Goal: Transaction & Acquisition: Purchase product/service

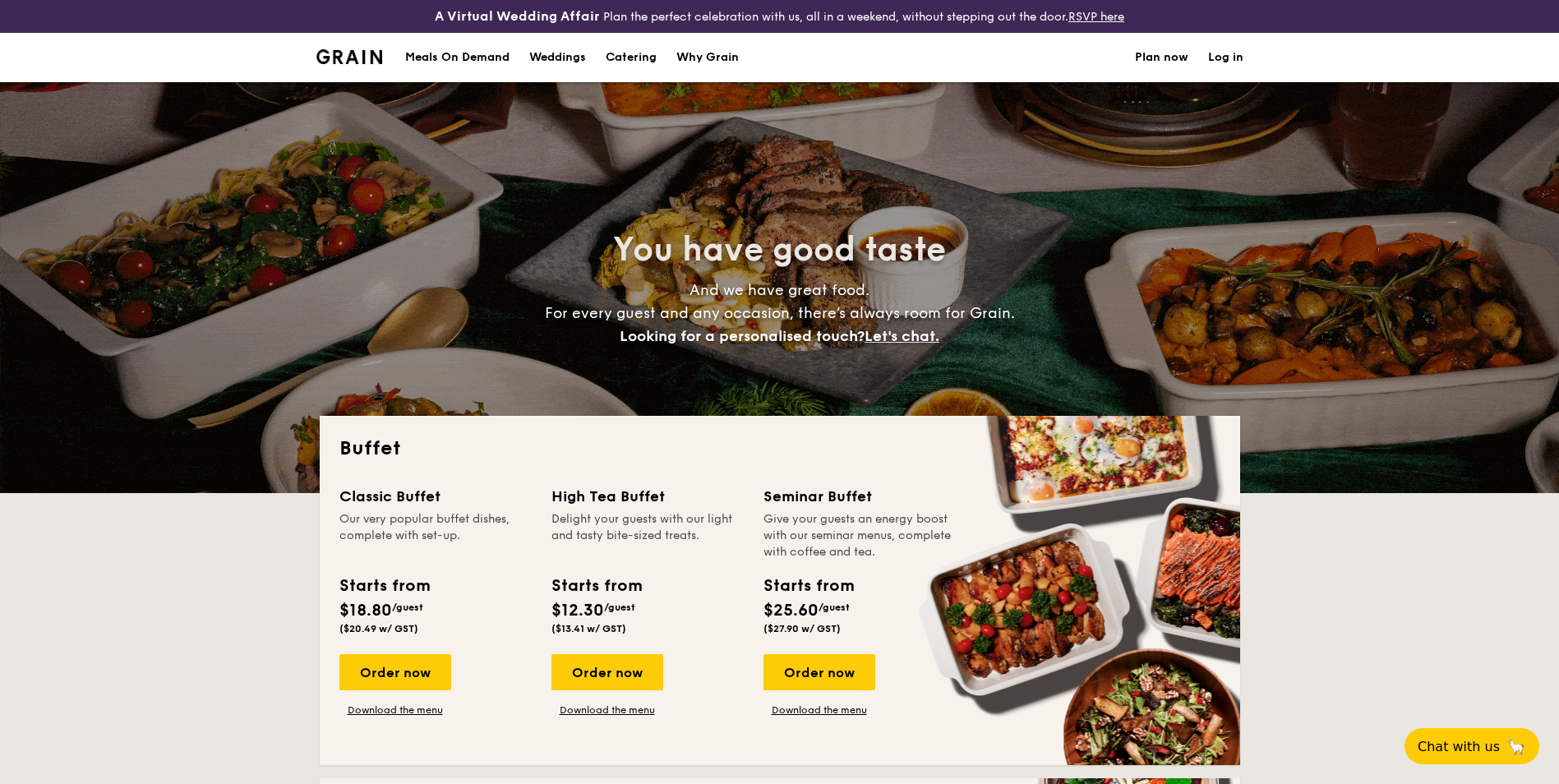
select select
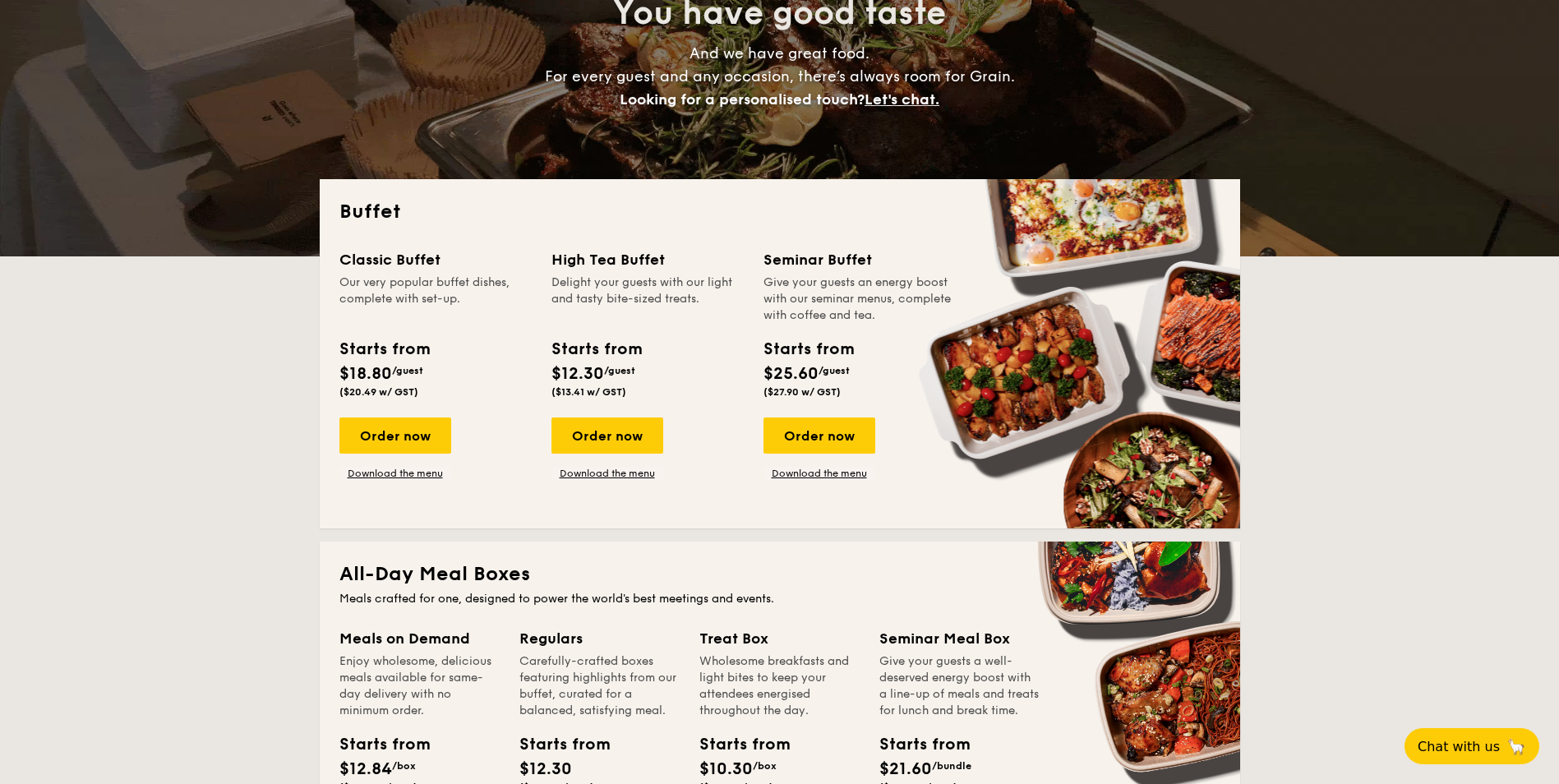
scroll to position [329, 0]
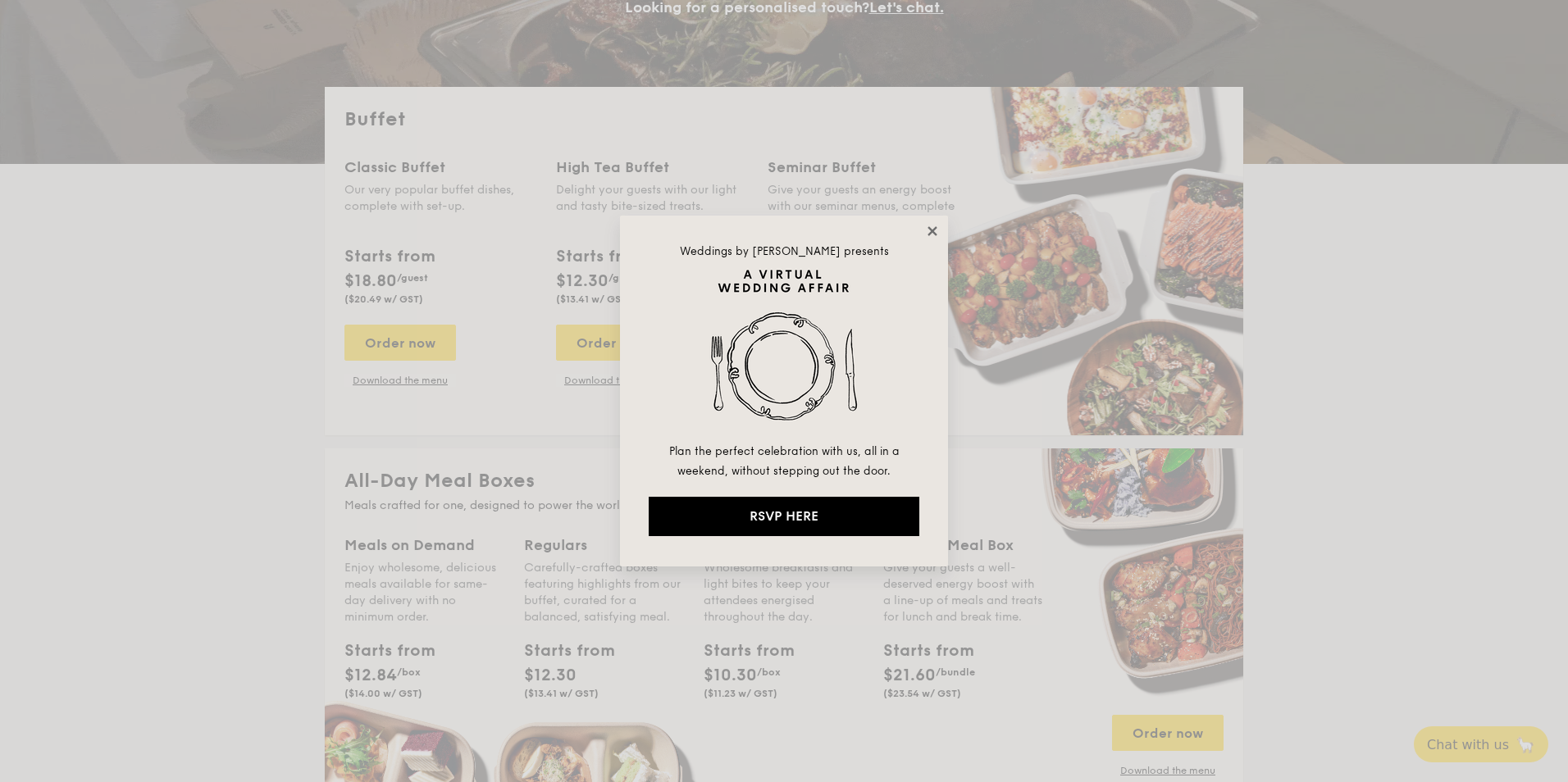
click at [928, 235] on icon at bounding box center [932, 231] width 14 height 14
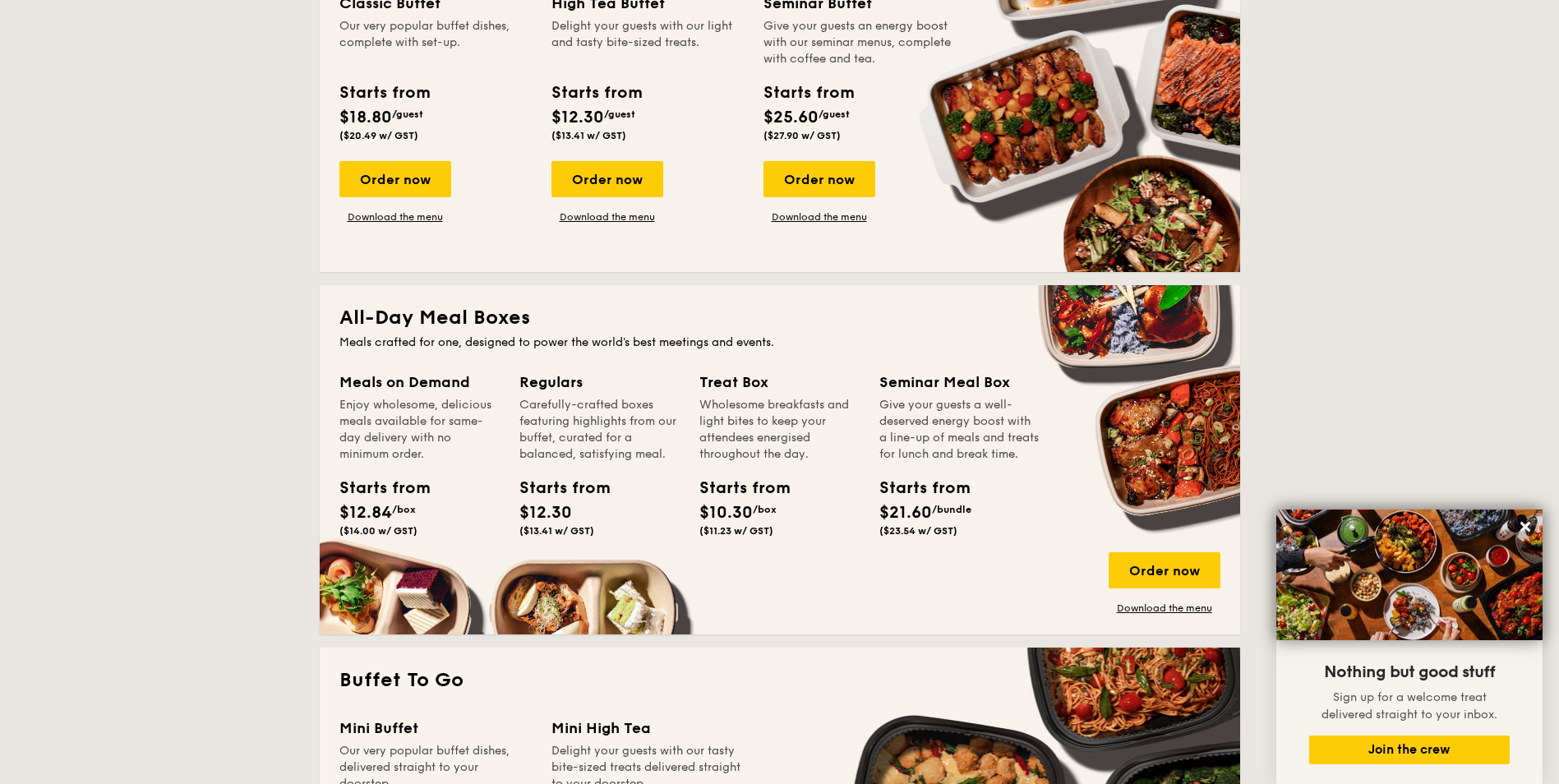
scroll to position [0, 0]
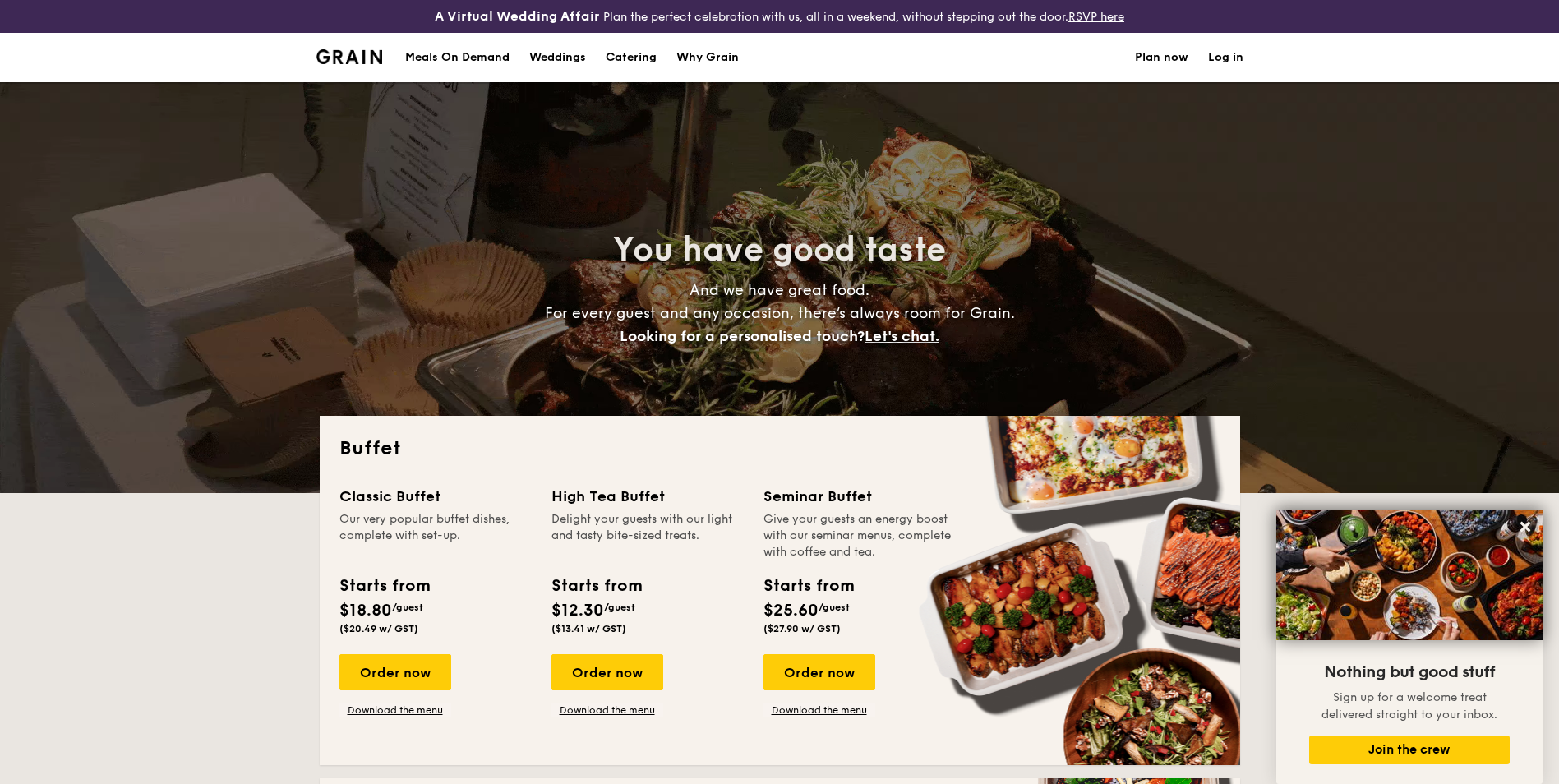
click at [626, 61] on h1 "Catering" at bounding box center [632, 58] width 51 height 49
click at [450, 58] on div "Meals On Demand" at bounding box center [457, 58] width 104 height 49
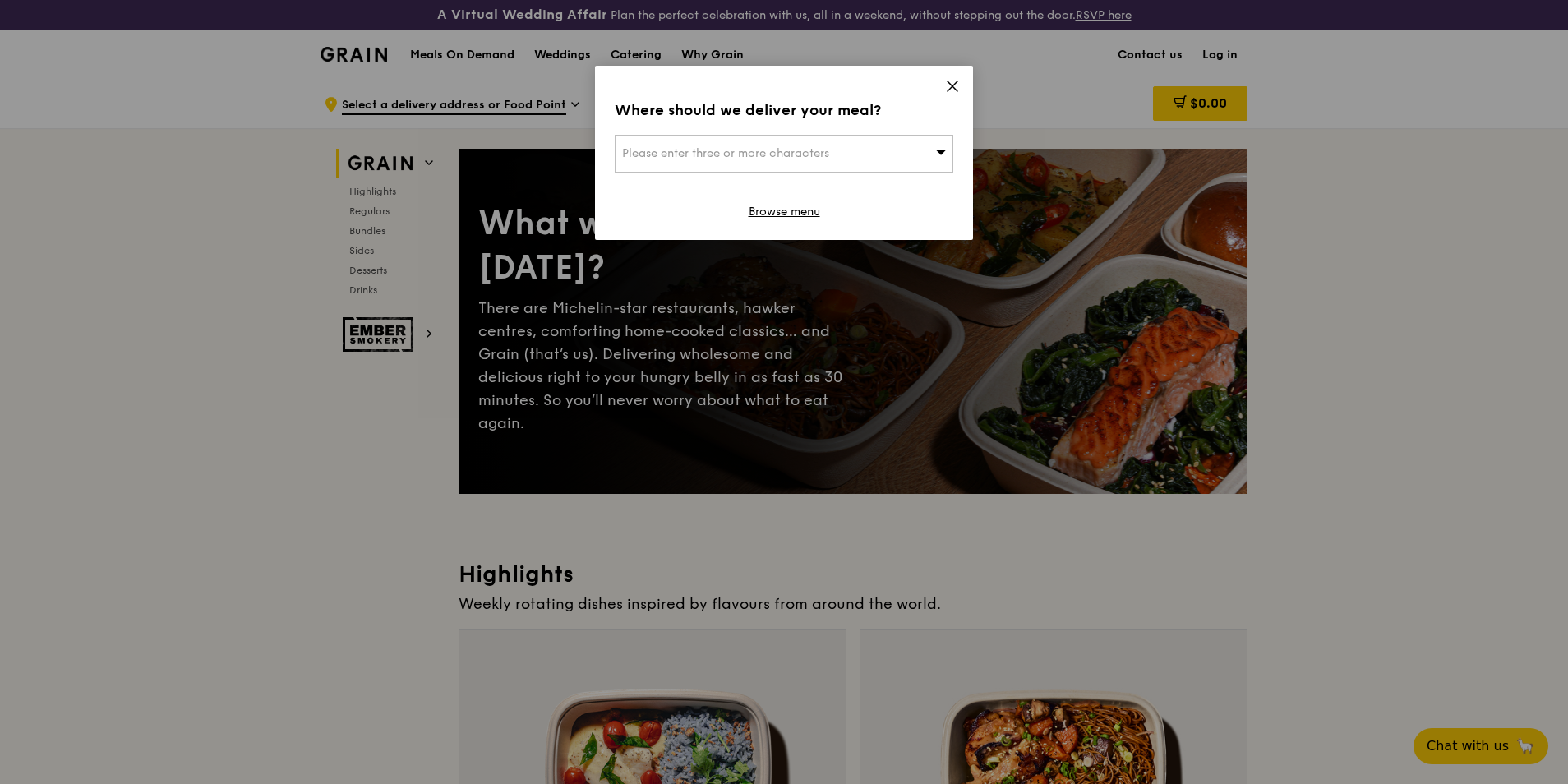
click at [909, 152] on div "Please enter three or more characters" at bounding box center [783, 153] width 338 height 38
click at [901, 159] on input "search" at bounding box center [784, 153] width 337 height 36
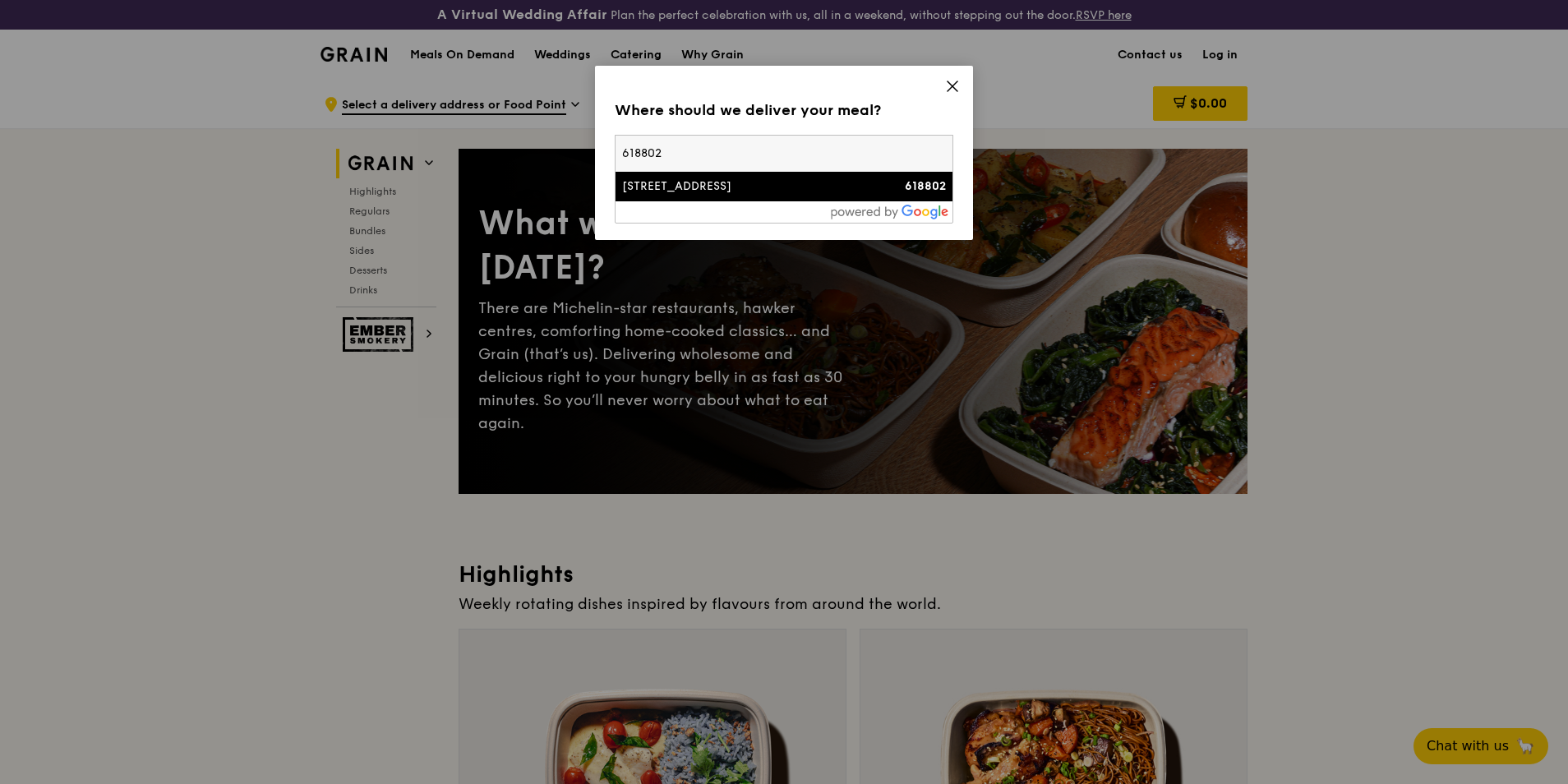
type input "618802"
click at [779, 186] on div "[STREET_ADDRESS]" at bounding box center [743, 186] width 243 height 16
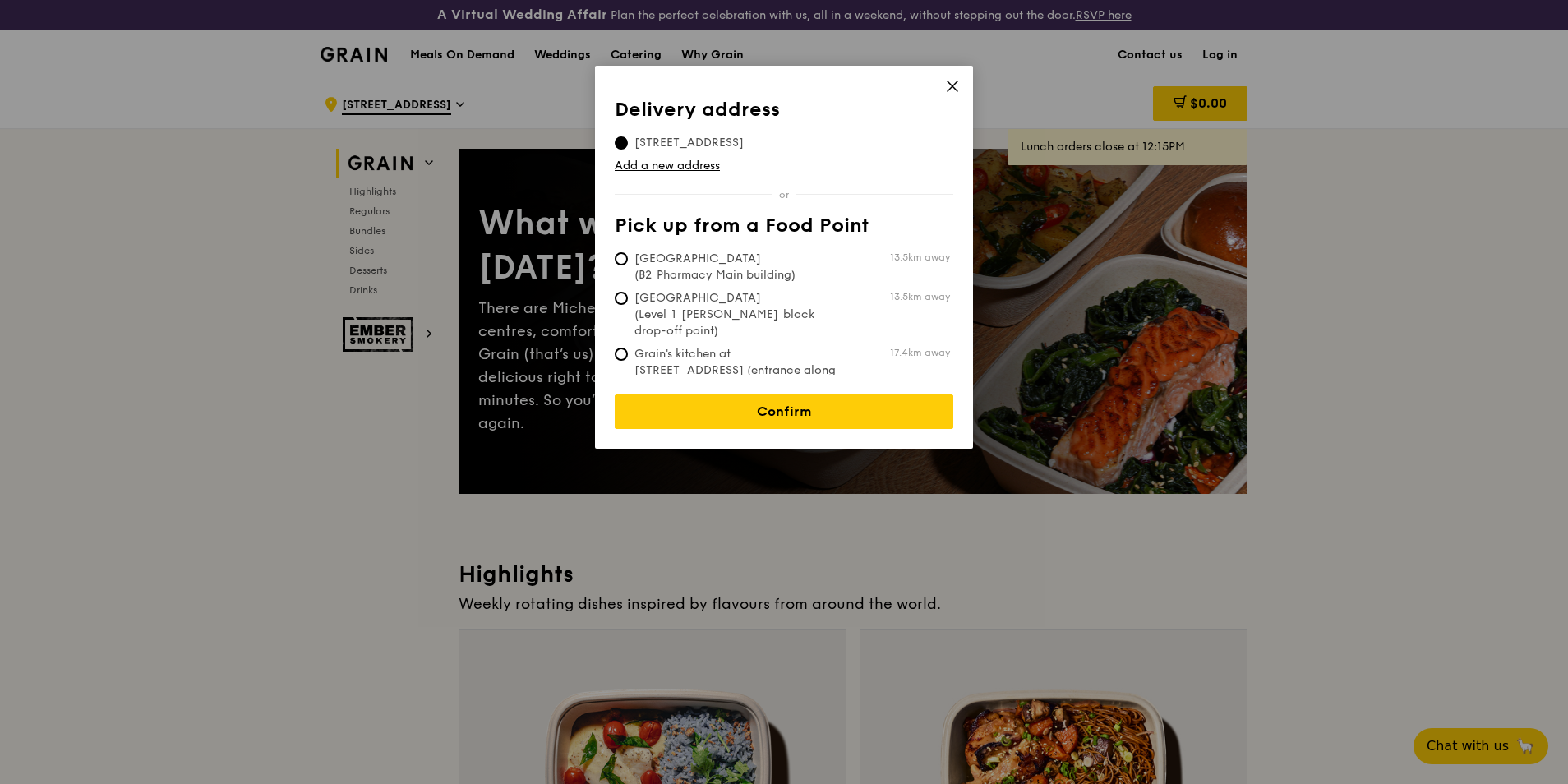
scroll to position [82, 0]
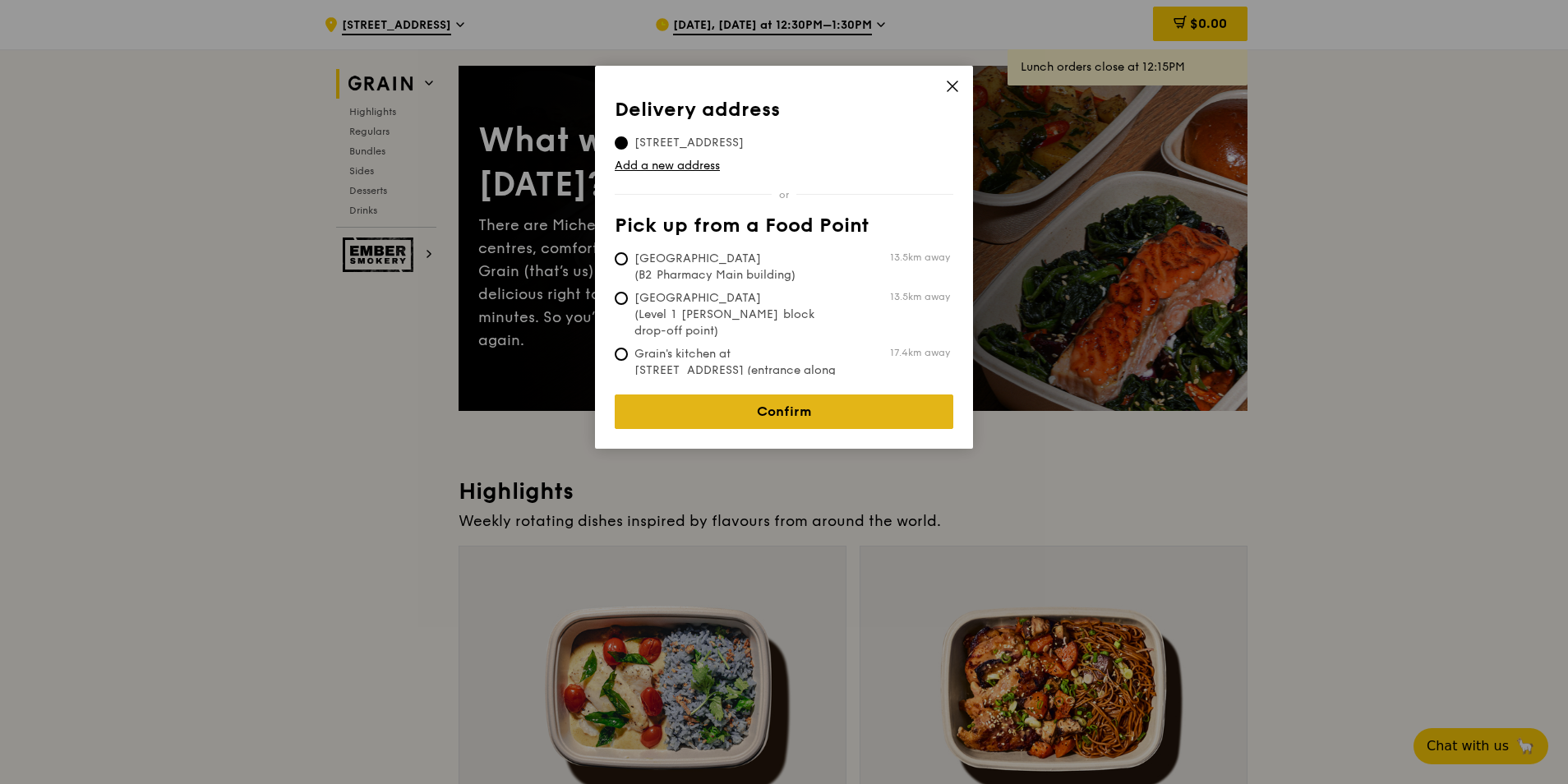
click at [815, 394] on link "Confirm" at bounding box center [783, 411] width 338 height 35
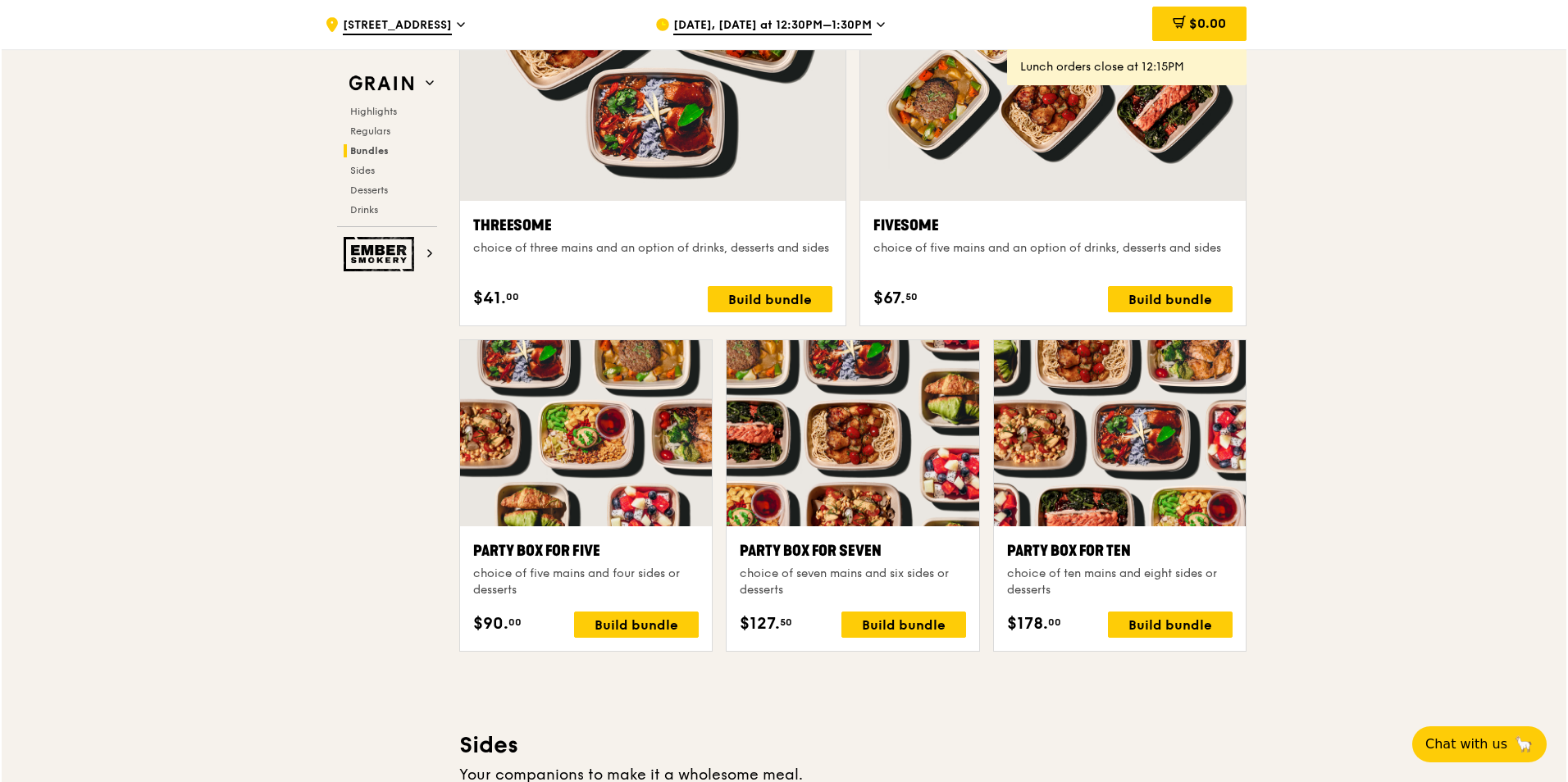
scroll to position [3033, 0]
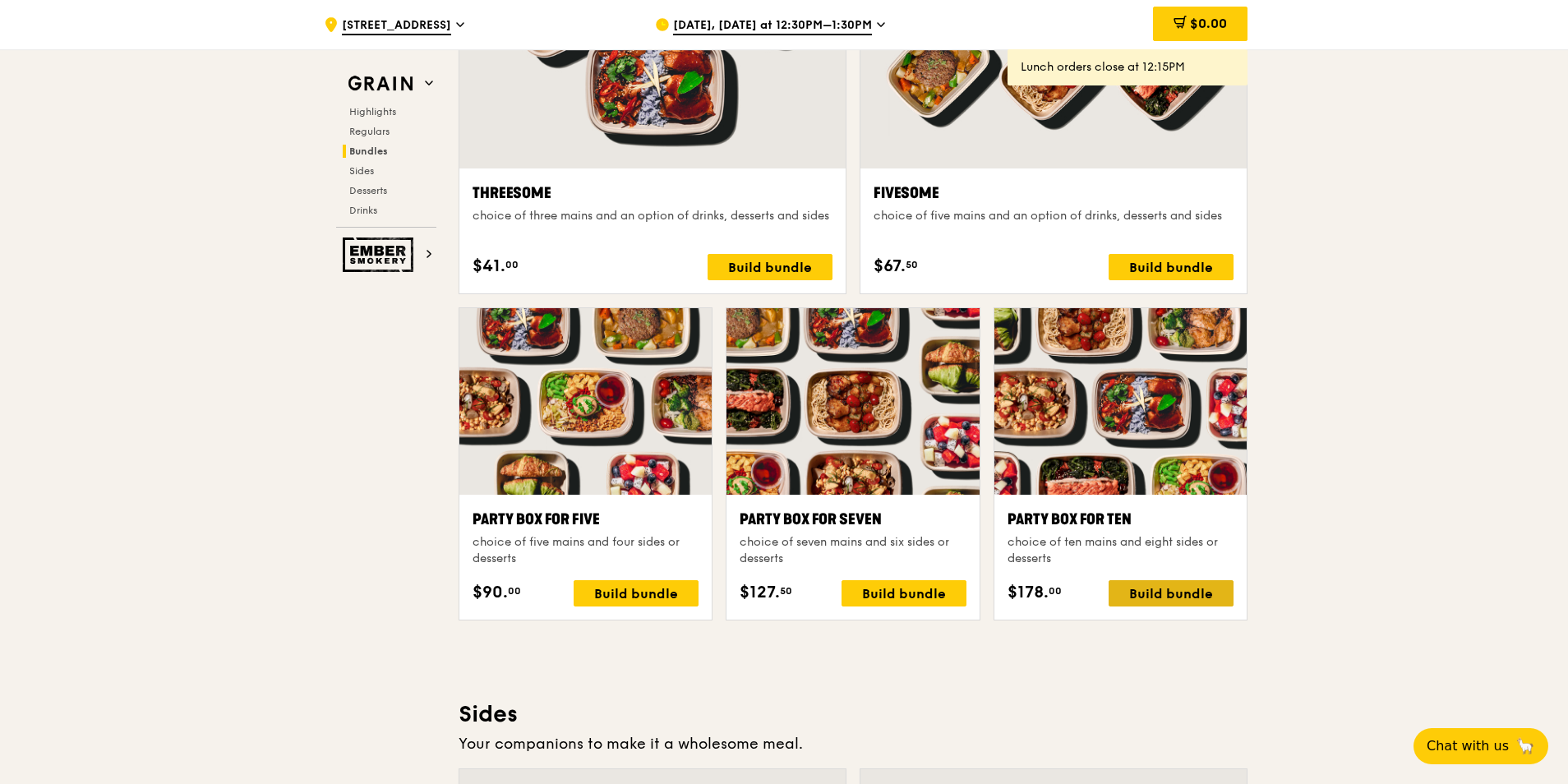
click at [1188, 597] on div "Build bundle" at bounding box center [1170, 593] width 125 height 26
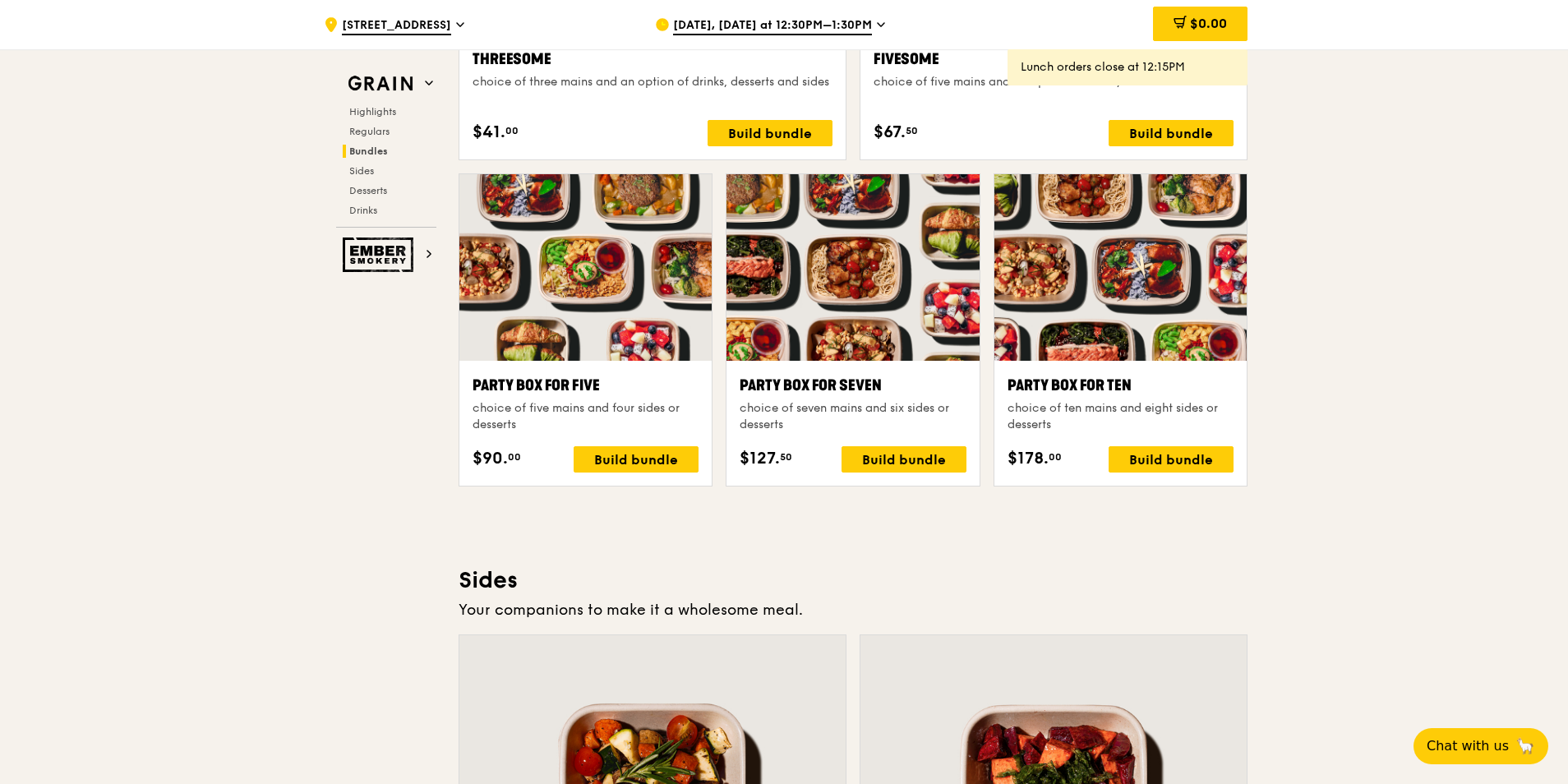
scroll to position [3123, 0]
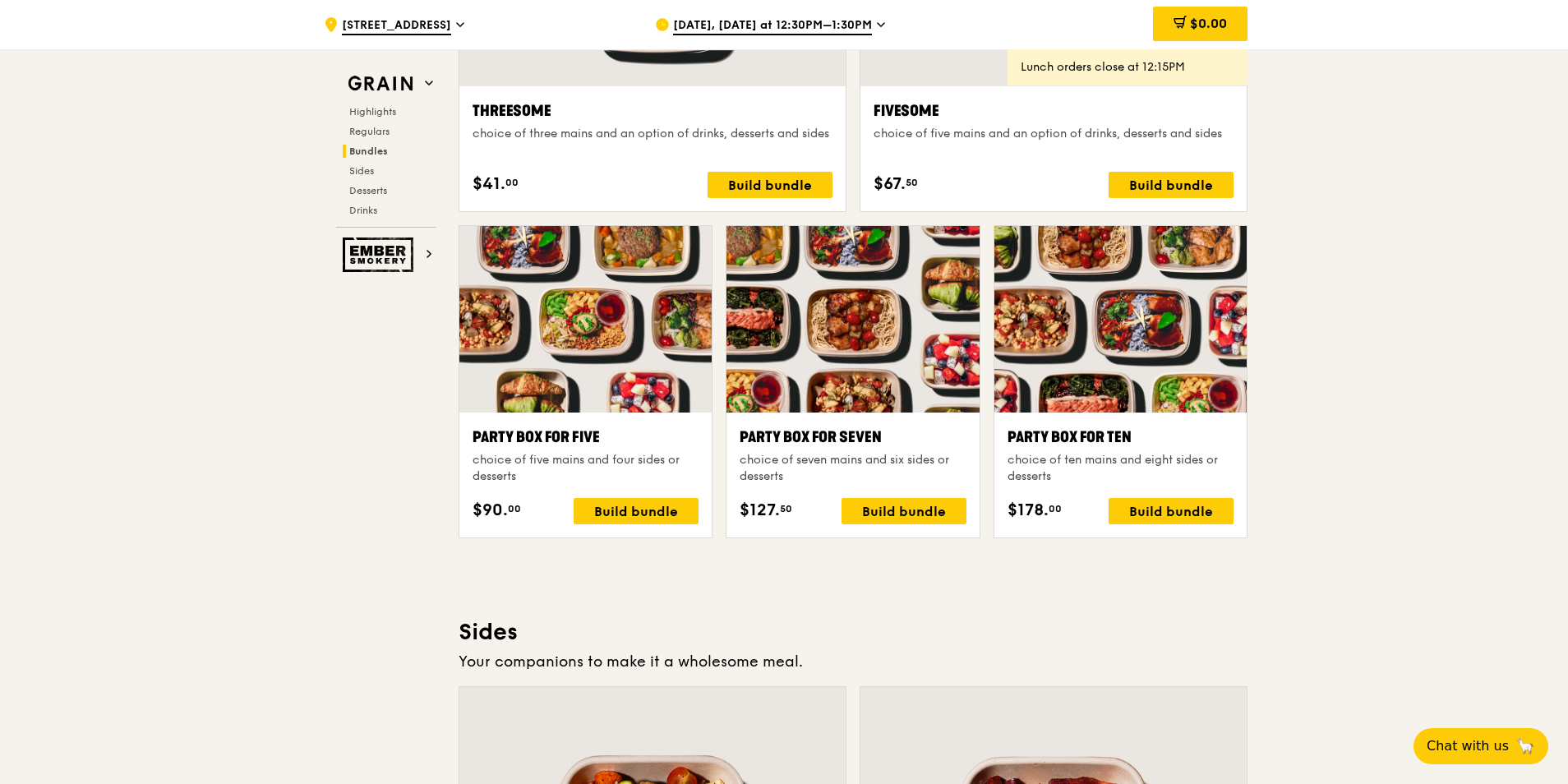
click at [877, 19] on icon at bounding box center [881, 24] width 8 height 14
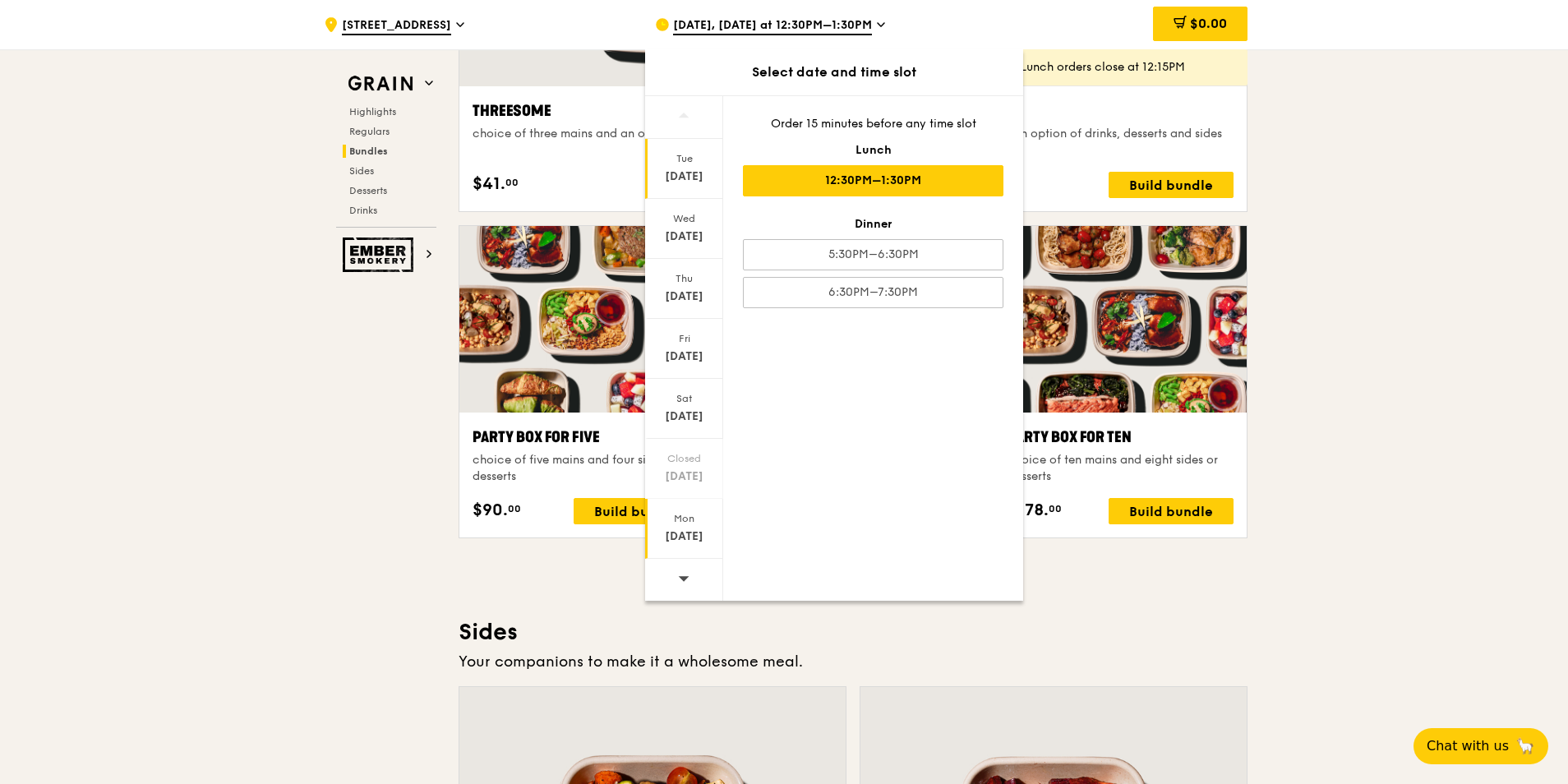
scroll to position [3616, 0]
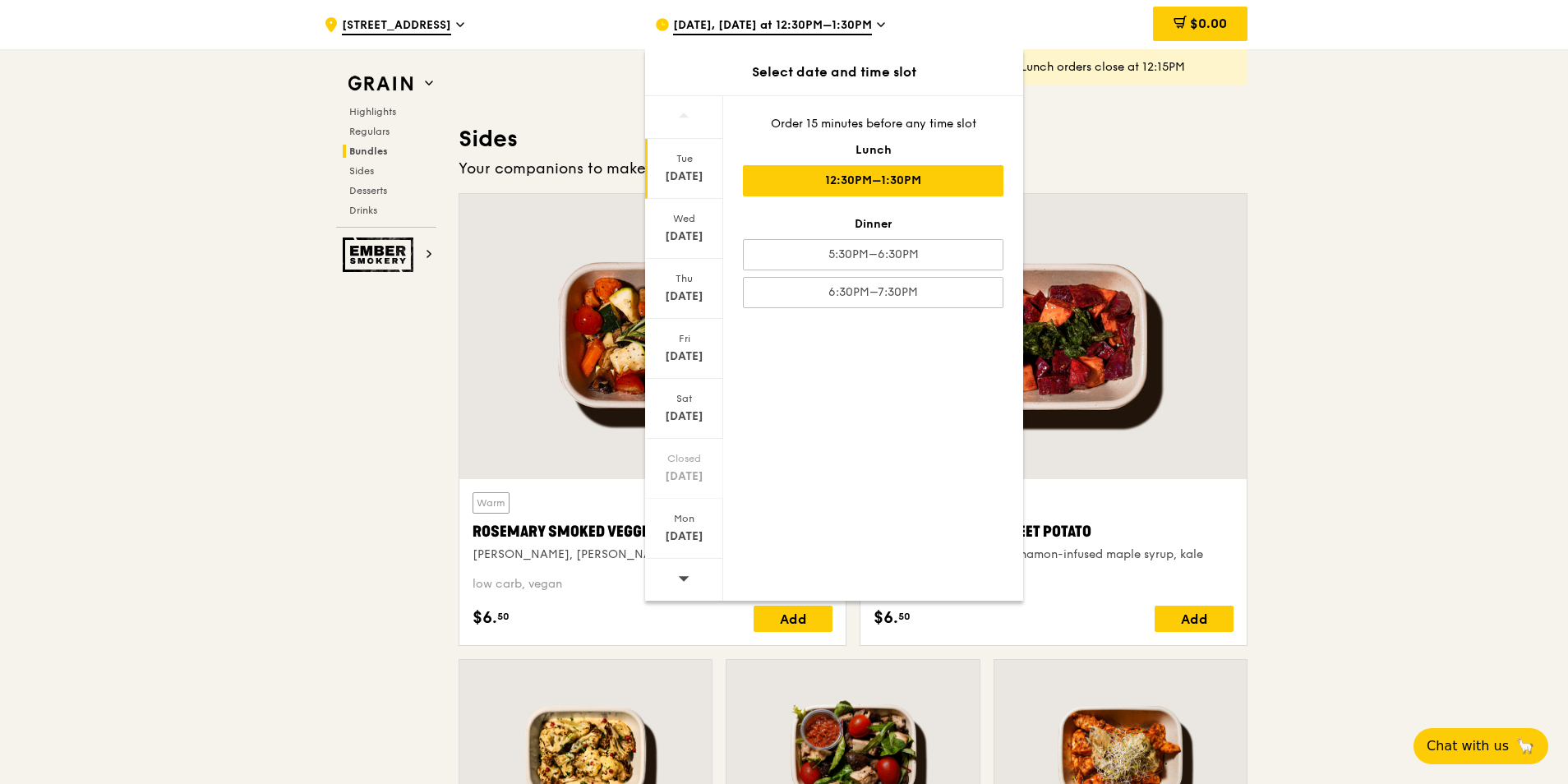
click at [683, 585] on span at bounding box center [684, 578] width 12 height 39
click at [692, 539] on div "[DATE]" at bounding box center [684, 536] width 73 height 16
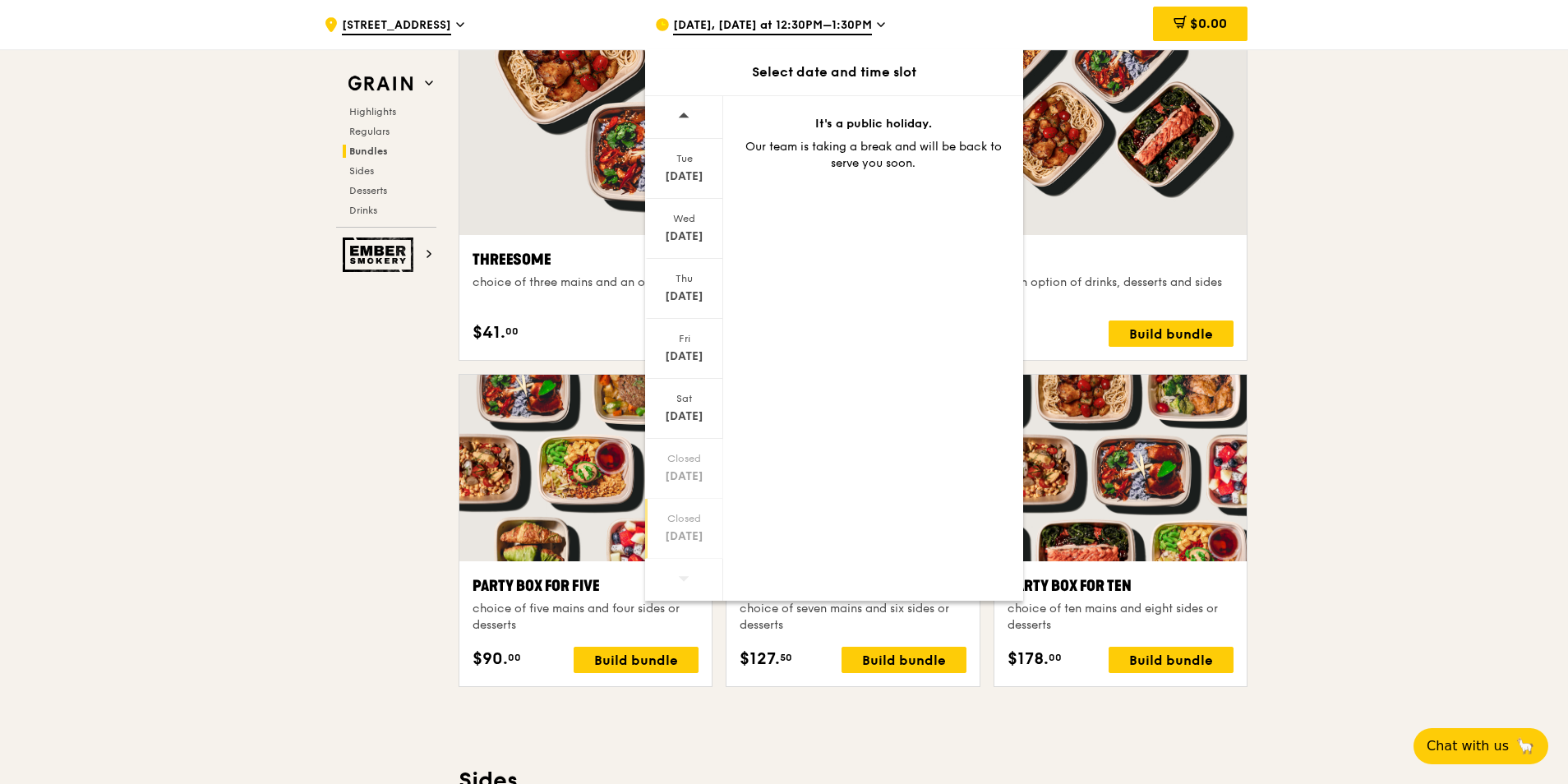
scroll to position [2959, 0]
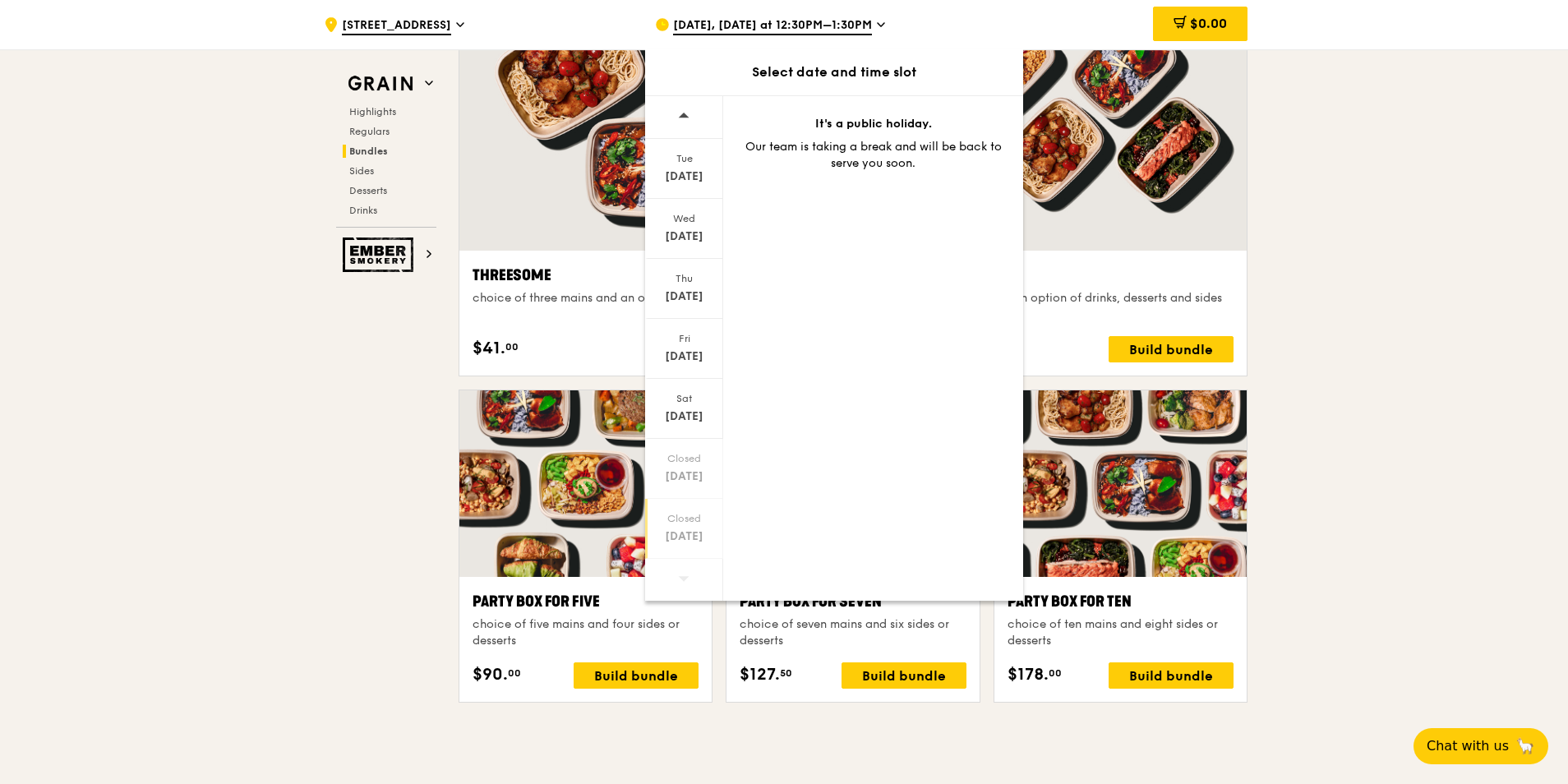
click at [1510, 328] on div ".cls-1 { fill: none; stroke: #fff; stroke-linecap: round; stroke-linejoin: roun…" at bounding box center [784, 581] width 1568 height 6923
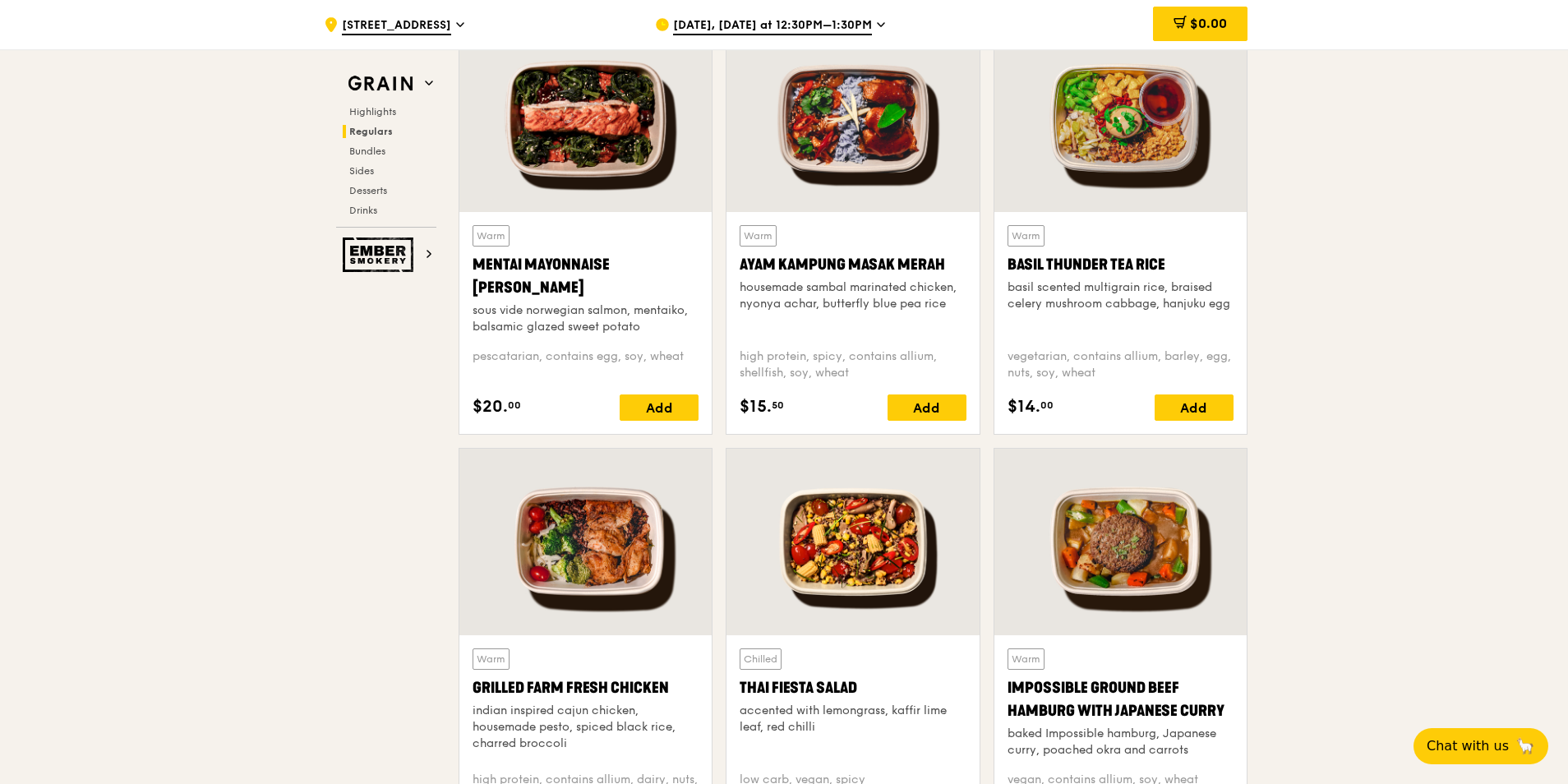
scroll to position [1561, 0]
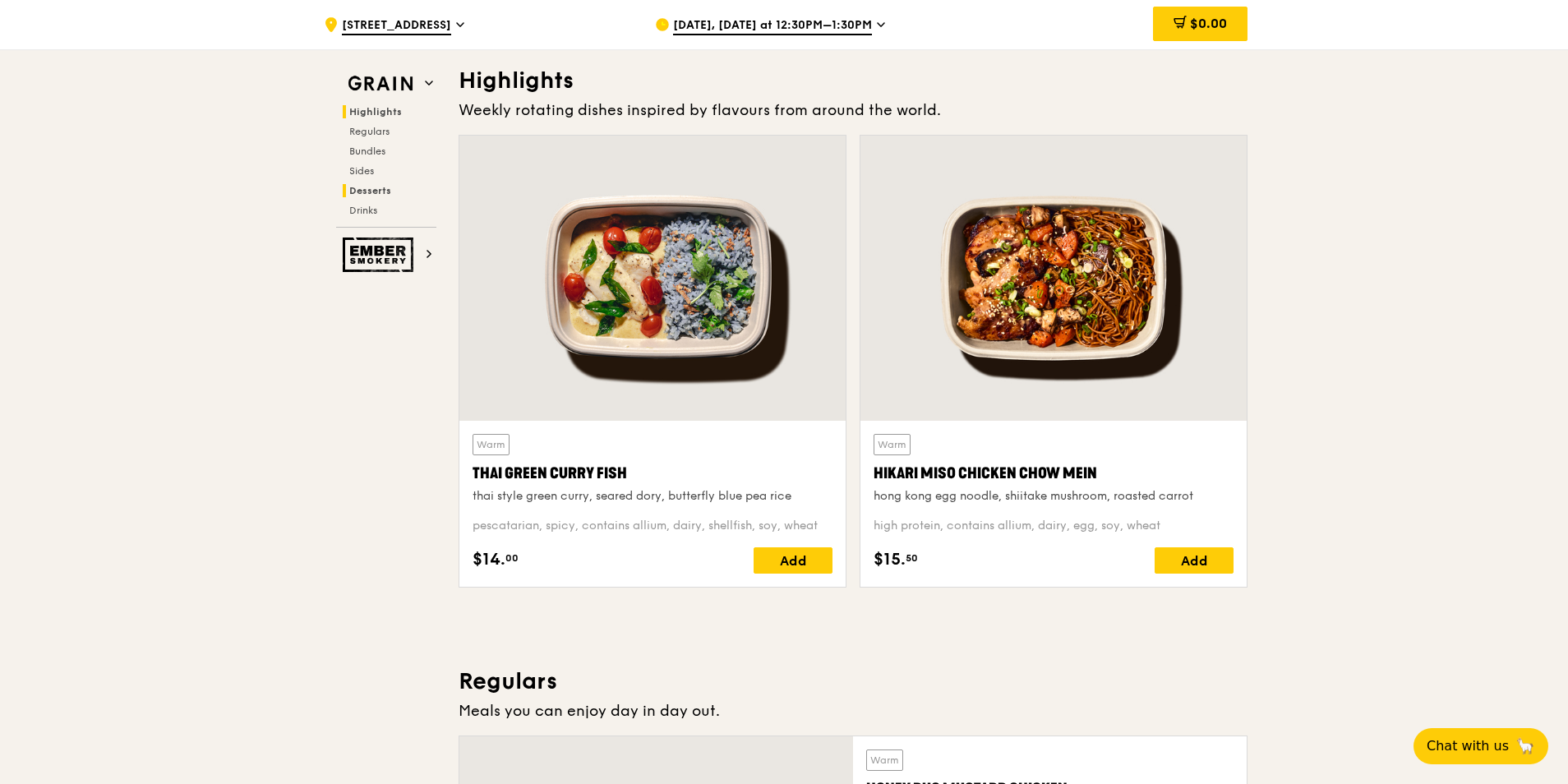
click at [353, 194] on span "Desserts" at bounding box center [370, 191] width 42 height 12
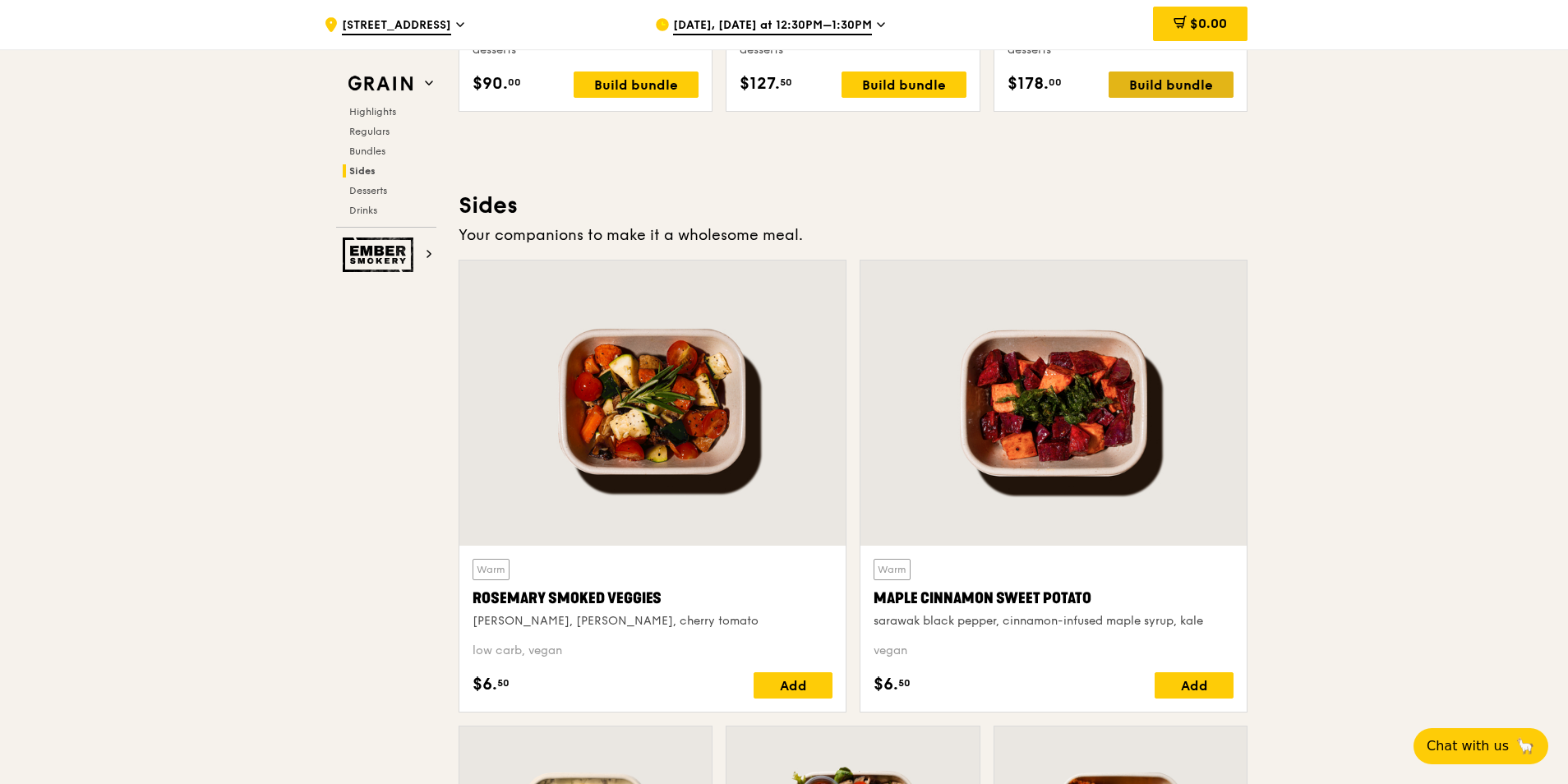
scroll to position [3548, 0]
